Goal: Task Accomplishment & Management: Complete application form

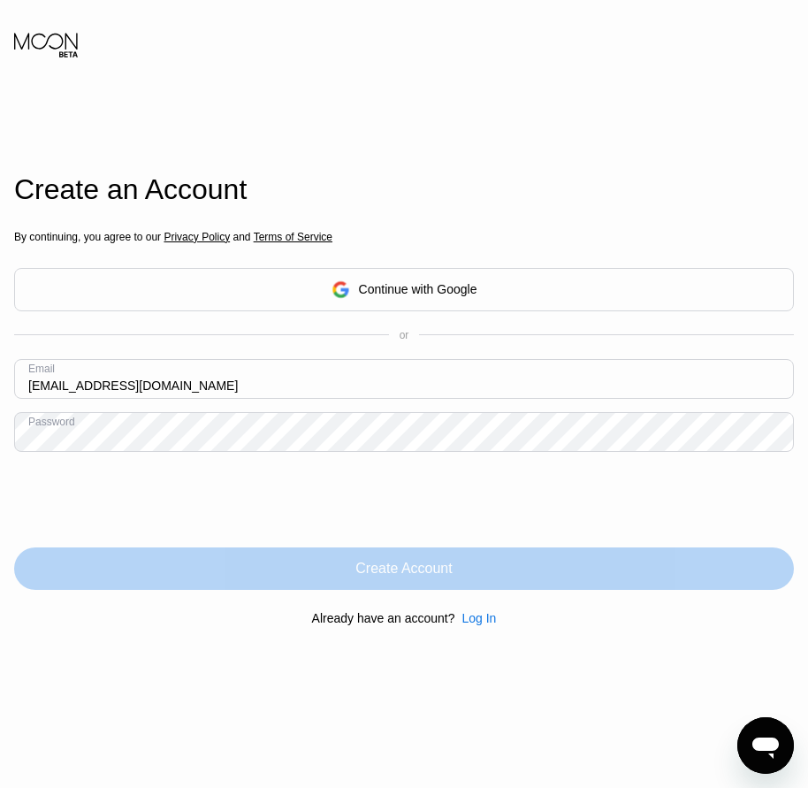
click at [400, 582] on div "Create Account" at bounding box center [404, 568] width 780 height 42
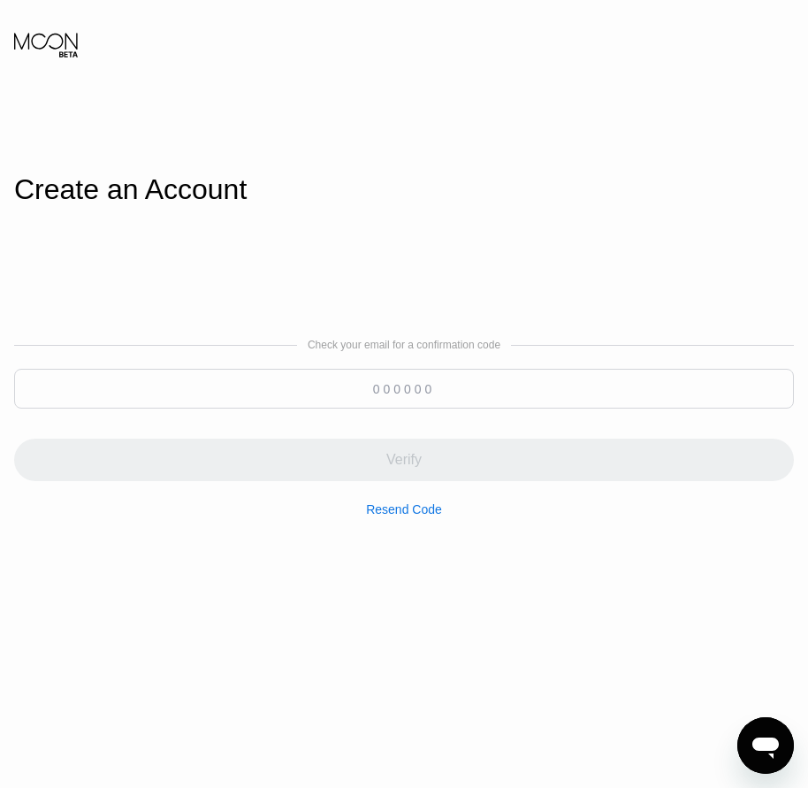
paste input "328063"
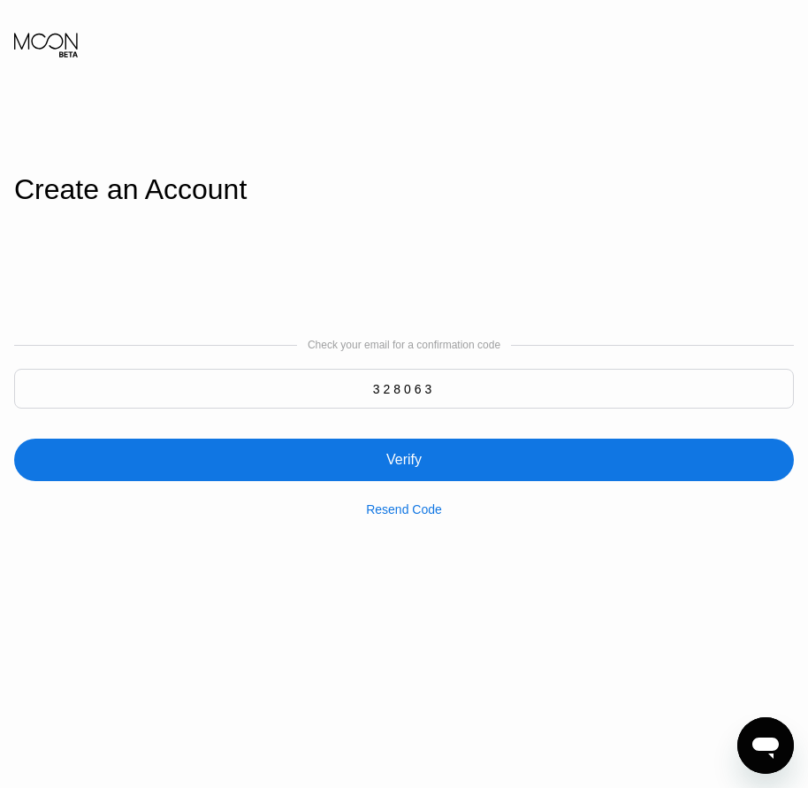
type input "328063"
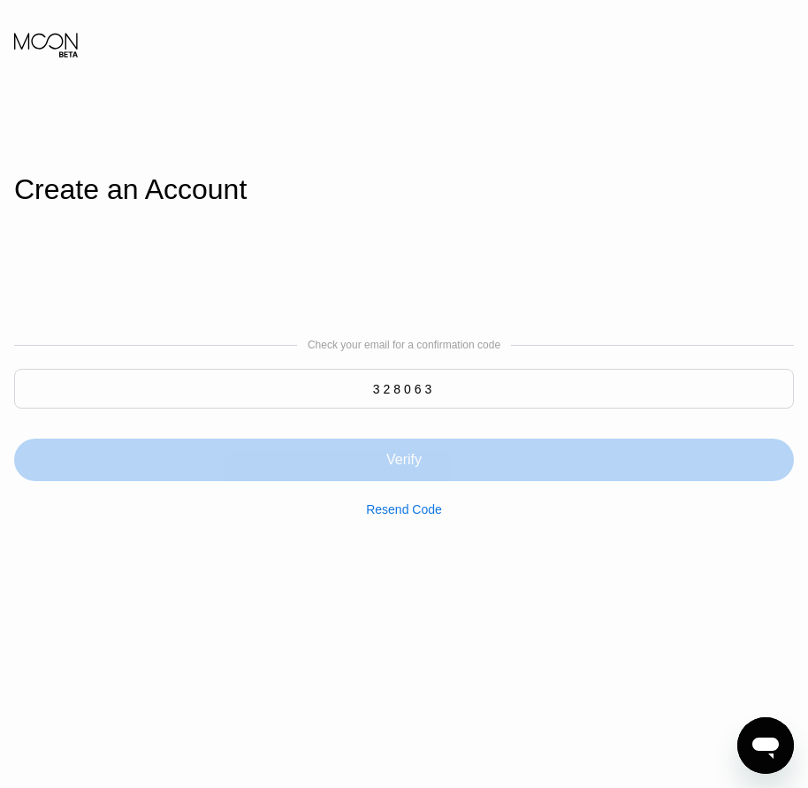
click at [395, 464] on div "Verify" at bounding box center [403, 460] width 35 height 18
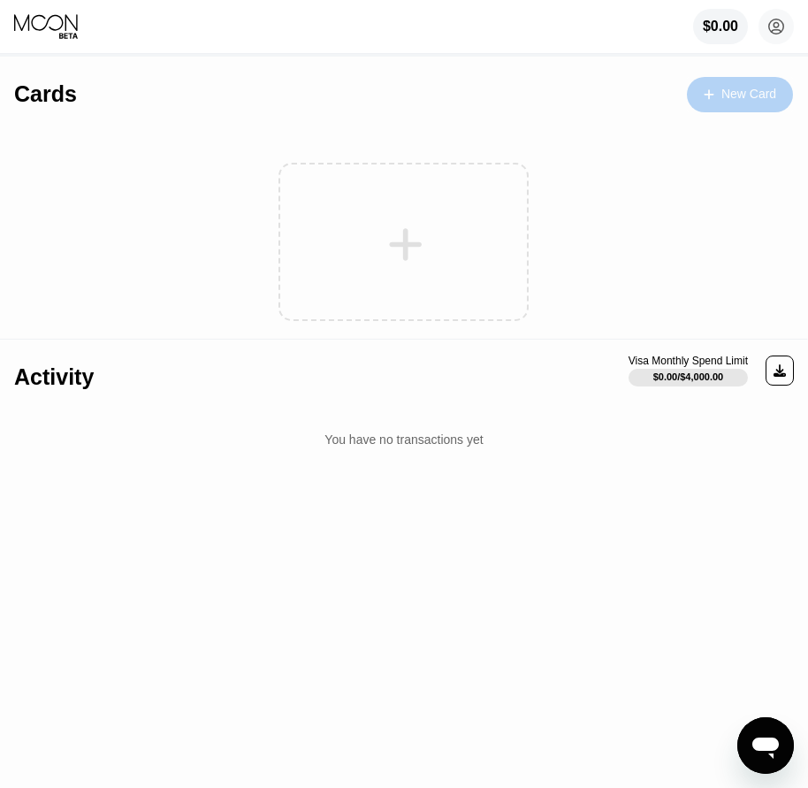
click at [727, 95] on div "New Card" at bounding box center [748, 94] width 55 height 15
